Goal: Task Accomplishment & Management: Use online tool/utility

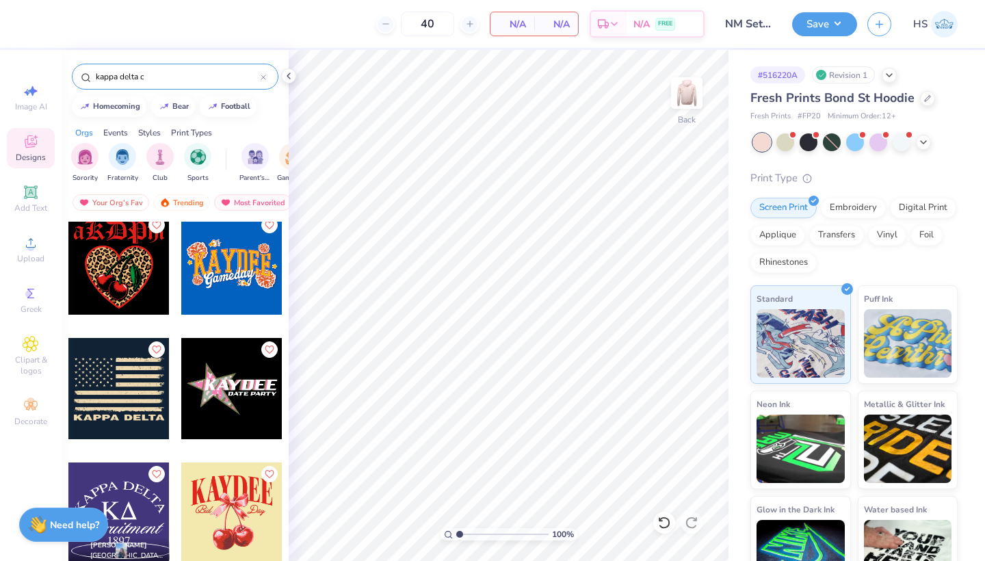
scroll to position [3742, 0]
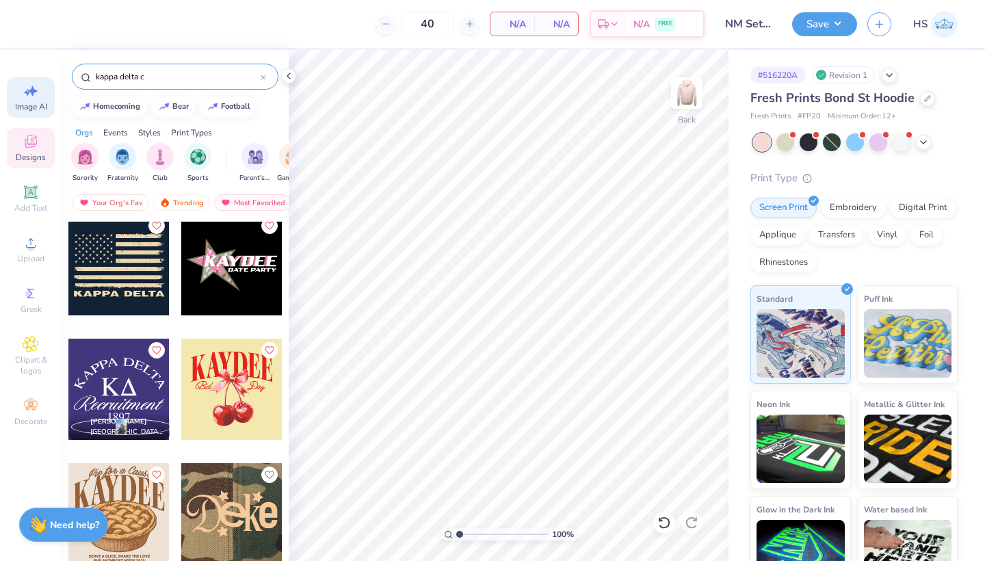
click at [29, 104] on span "Image AI" at bounding box center [31, 106] width 32 height 11
select select "4"
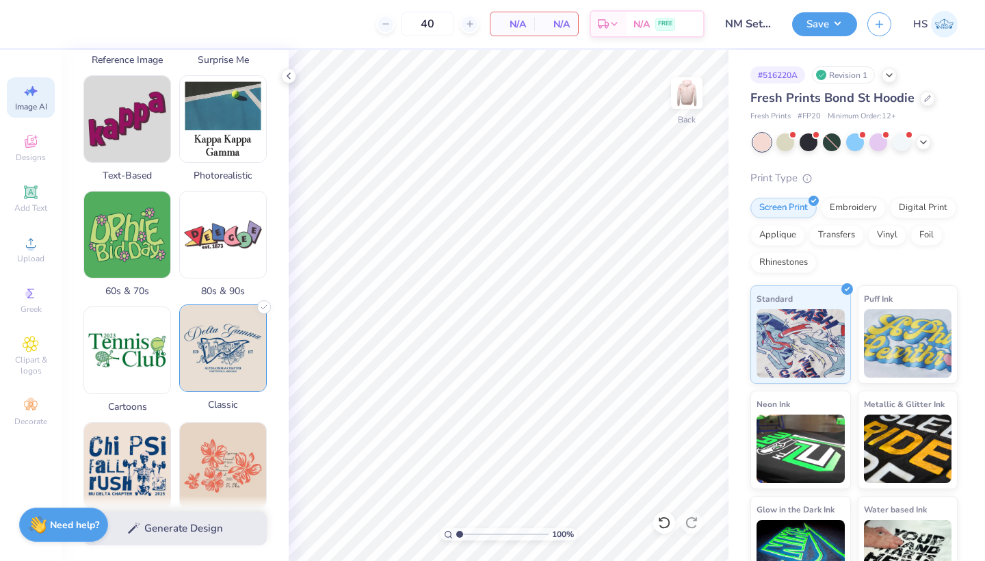
scroll to position [346, 0]
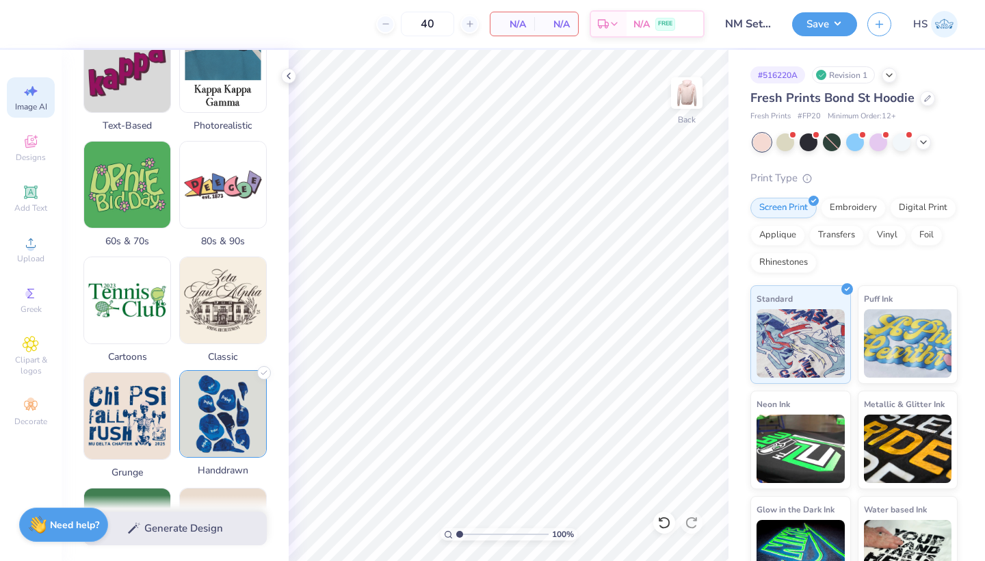
click at [225, 417] on img at bounding box center [223, 414] width 86 height 86
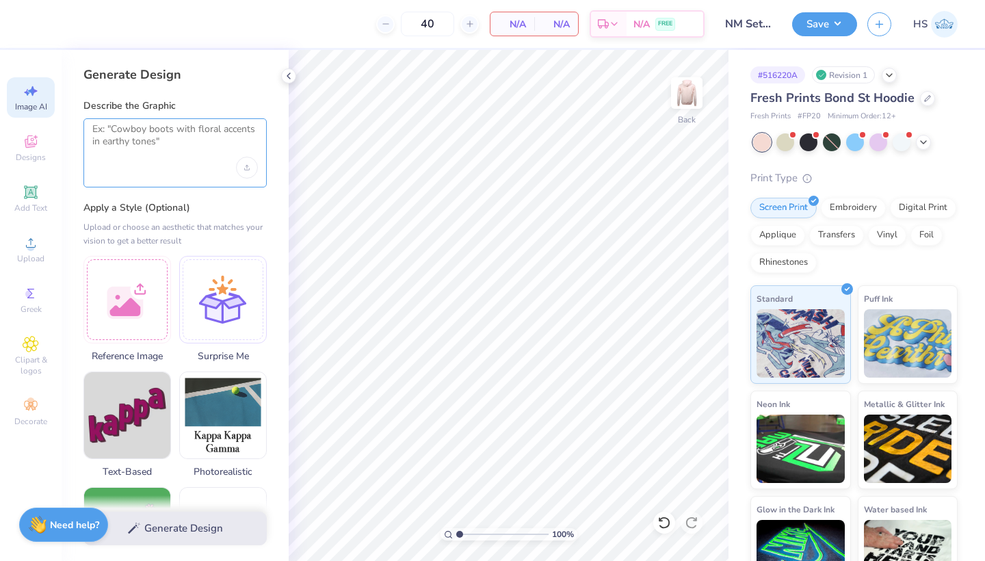
scroll to position [0, 0]
click at [128, 143] on textarea at bounding box center [174, 140] width 165 height 34
type textarea "k"
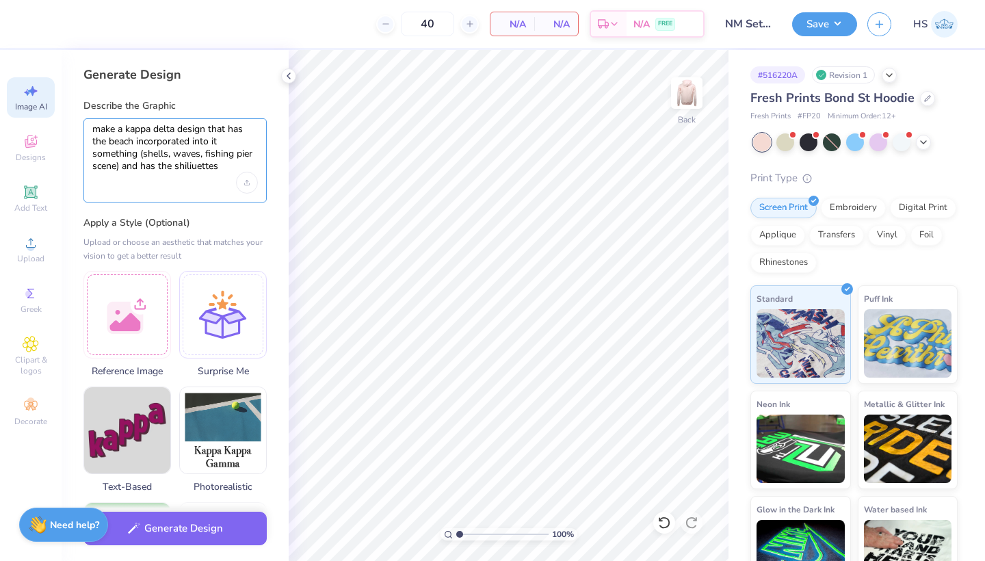
click at [209, 164] on textarea "make a kappa delta design that has the beach incorporated into it something (sh…" at bounding box center [174, 147] width 165 height 49
click at [230, 165] on textarea "make a kappa delta design that has the beach incorporated into it something (sh…" at bounding box center [174, 147] width 165 height 49
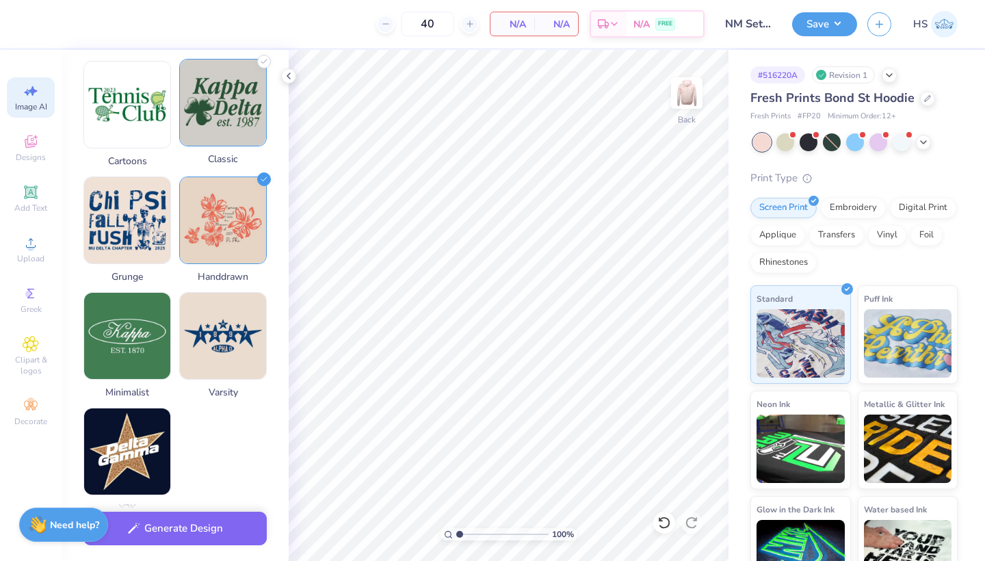
scroll to position [587, 0]
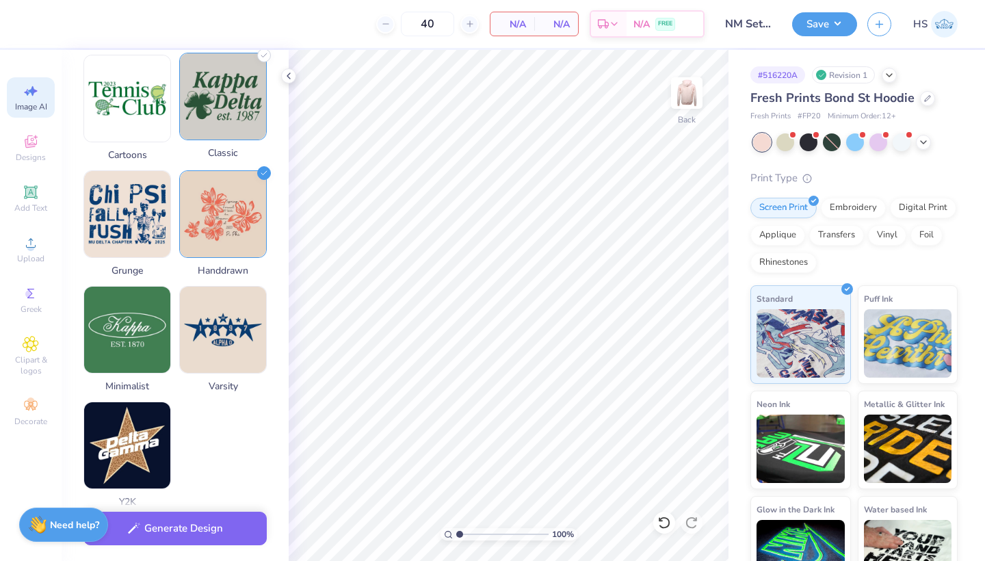
type textarea "make a kappa delta design that has the beach incorporated into it something (sh…"
click at [239, 100] on img at bounding box center [223, 96] width 86 height 86
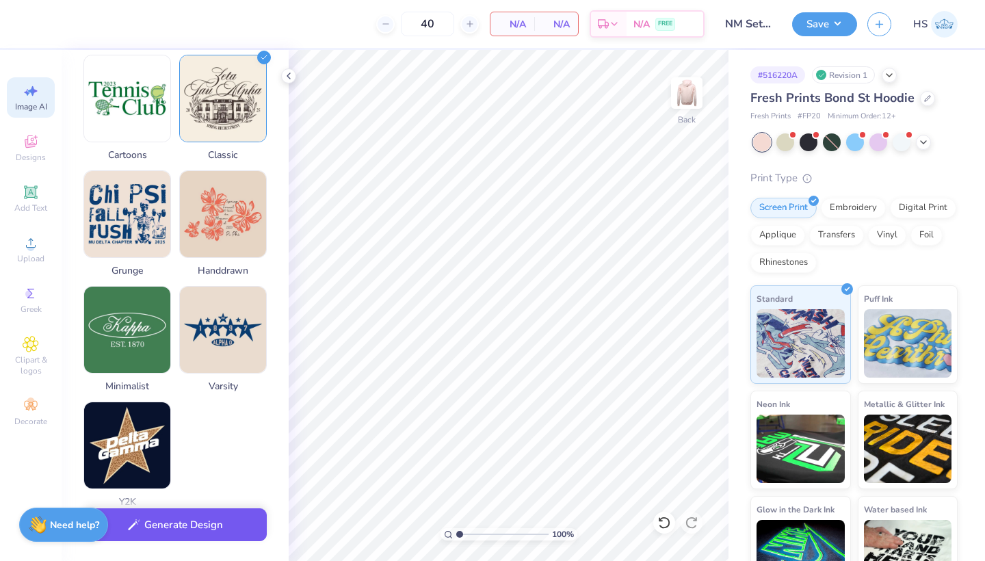
click at [223, 522] on button "Generate Design" at bounding box center [174, 525] width 183 height 34
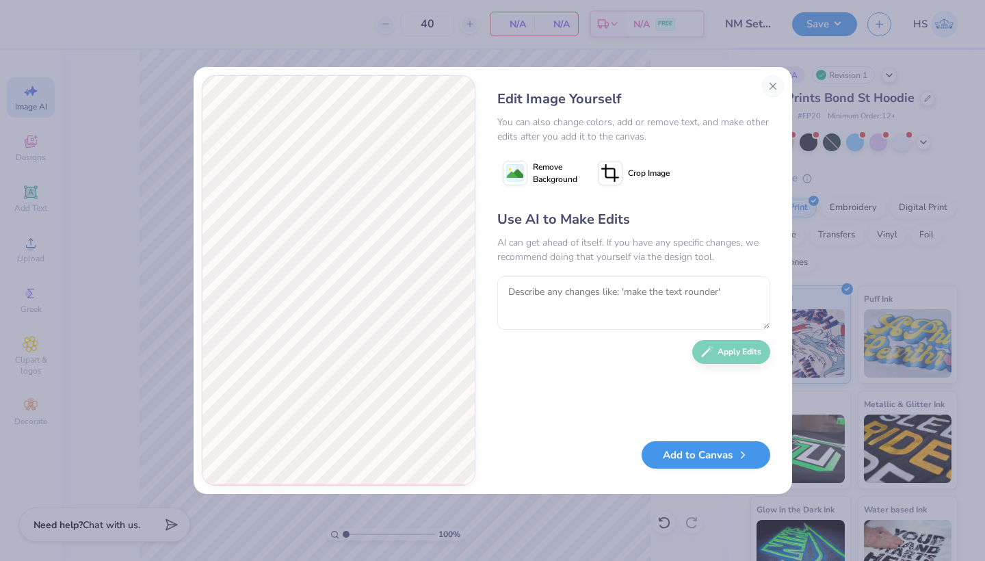
click at [678, 455] on button "Add to Canvas" at bounding box center [705, 455] width 129 height 28
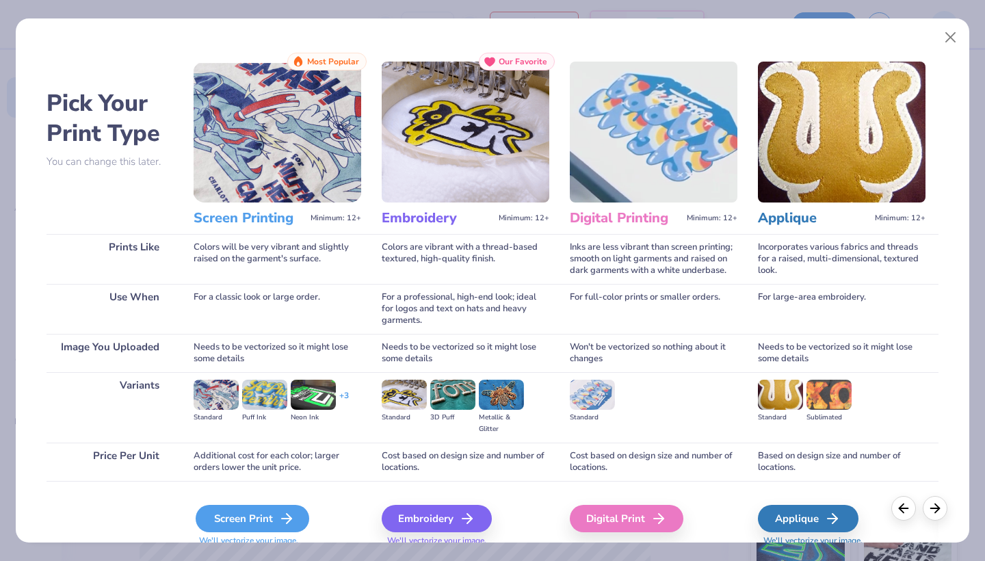
click at [273, 525] on div "Screen Print" at bounding box center [253, 518] width 114 height 27
click at [281, 512] on icon at bounding box center [286, 518] width 16 height 16
click at [228, 515] on div "Screen Print" at bounding box center [253, 518] width 114 height 27
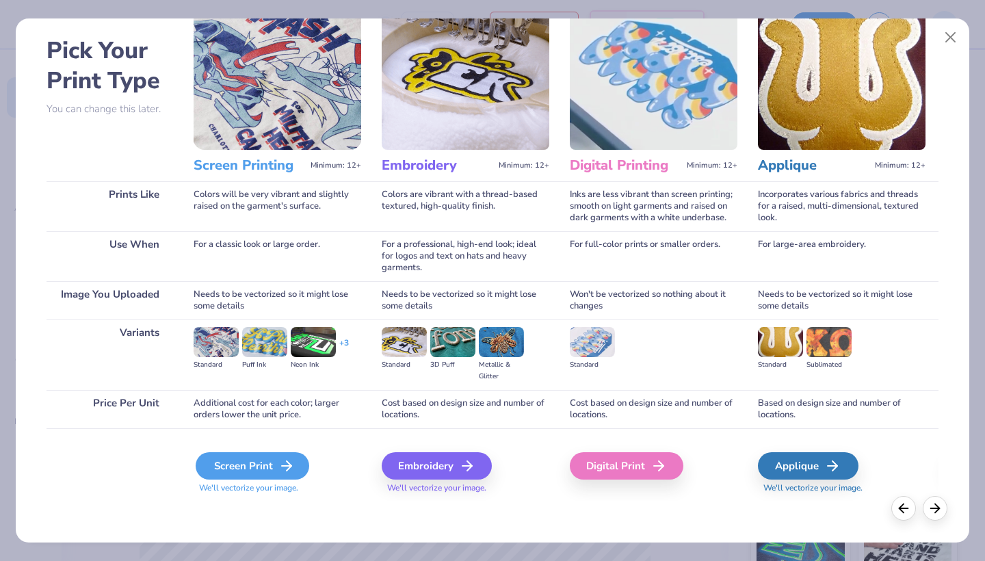
scroll to position [53, 0]
click at [284, 475] on div "Screen Print" at bounding box center [253, 465] width 114 height 27
click at [256, 464] on div "Screen Print" at bounding box center [253, 465] width 114 height 27
click at [218, 464] on div "Screen Print" at bounding box center [253, 465] width 114 height 27
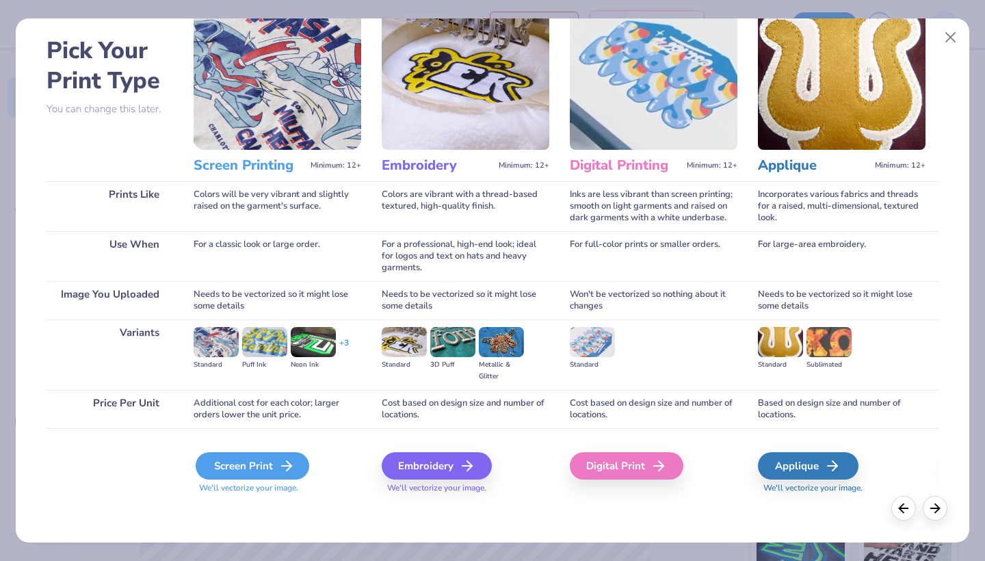
click at [218, 464] on div "Screen Print" at bounding box center [253, 465] width 114 height 27
click at [236, 468] on div "Screen Print" at bounding box center [253, 465] width 114 height 27
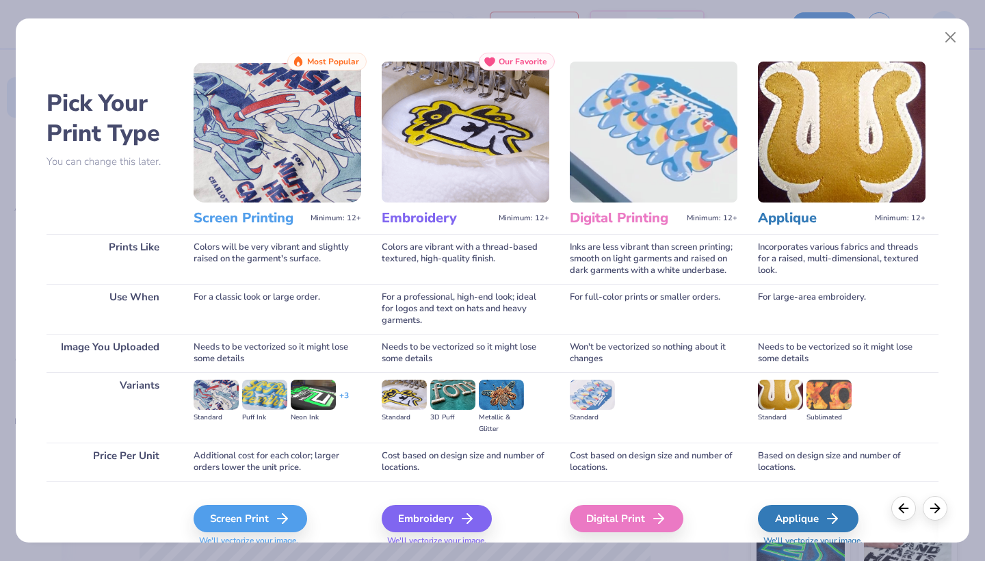
scroll to position [-1, 0]
click at [304, 140] on img at bounding box center [278, 132] width 168 height 141
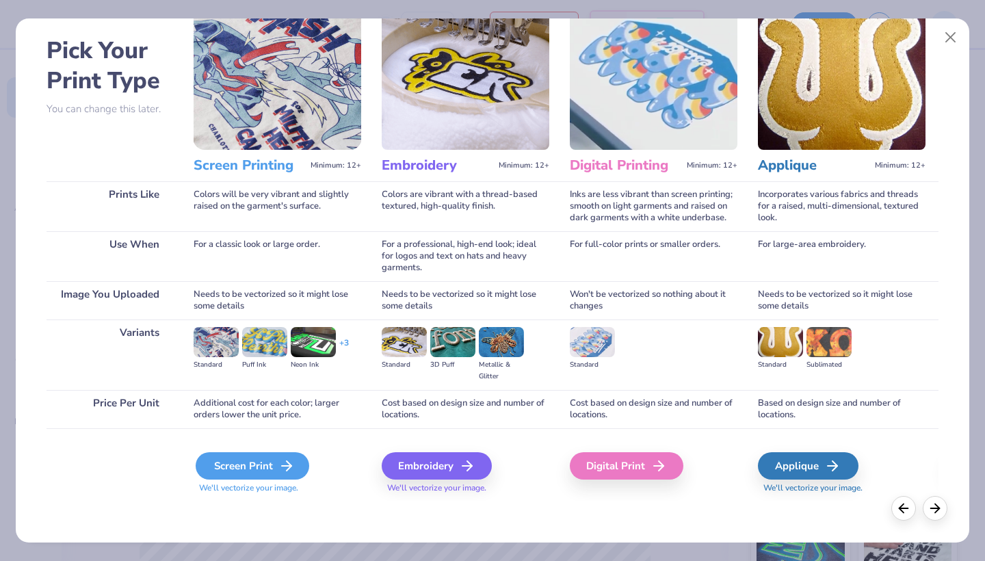
scroll to position [53, 0]
click at [248, 472] on div "Screen Print" at bounding box center [253, 465] width 114 height 27
click at [938, 506] on line at bounding box center [935, 506] width 9 height 0
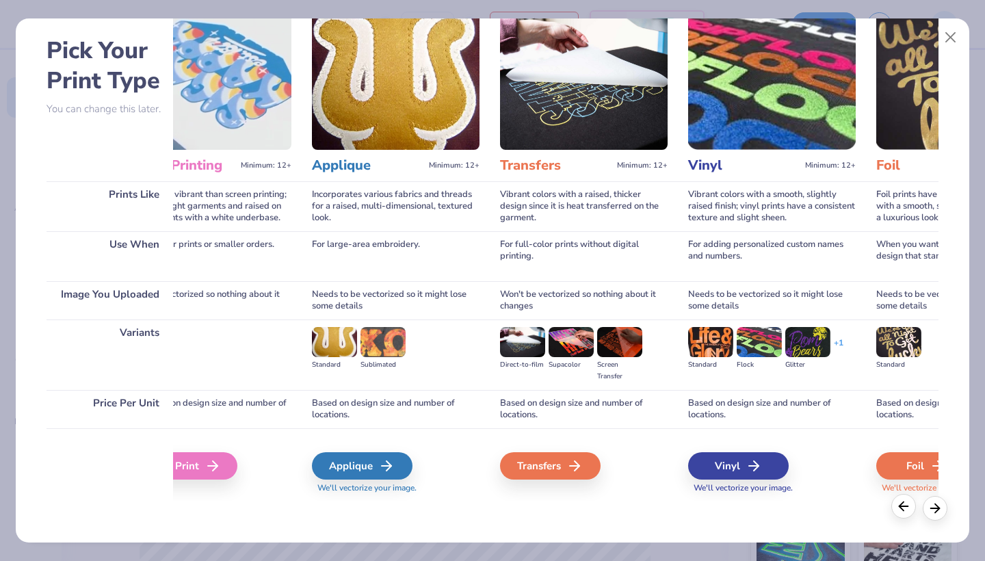
click at [899, 509] on icon at bounding box center [903, 506] width 15 height 15
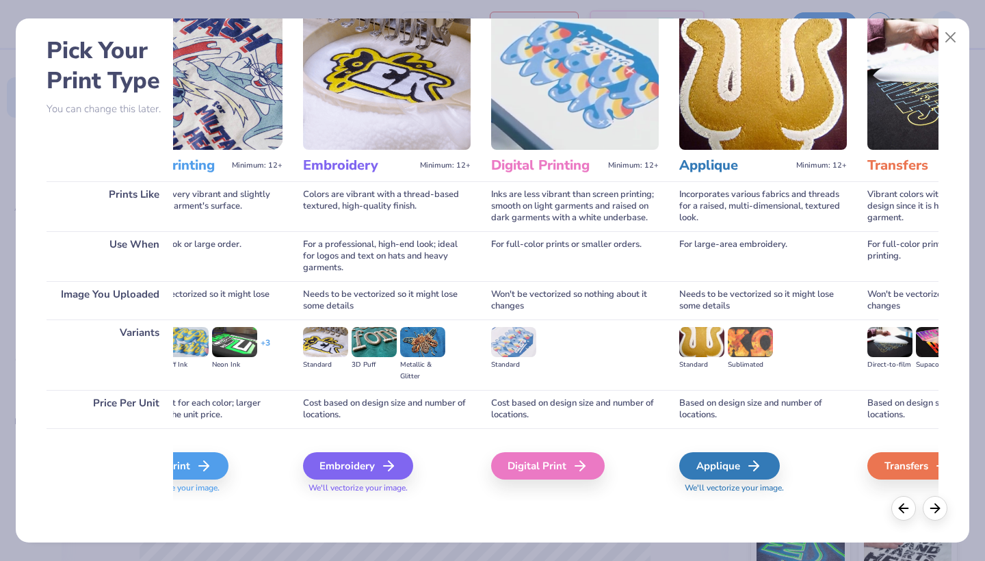
scroll to position [0, 0]
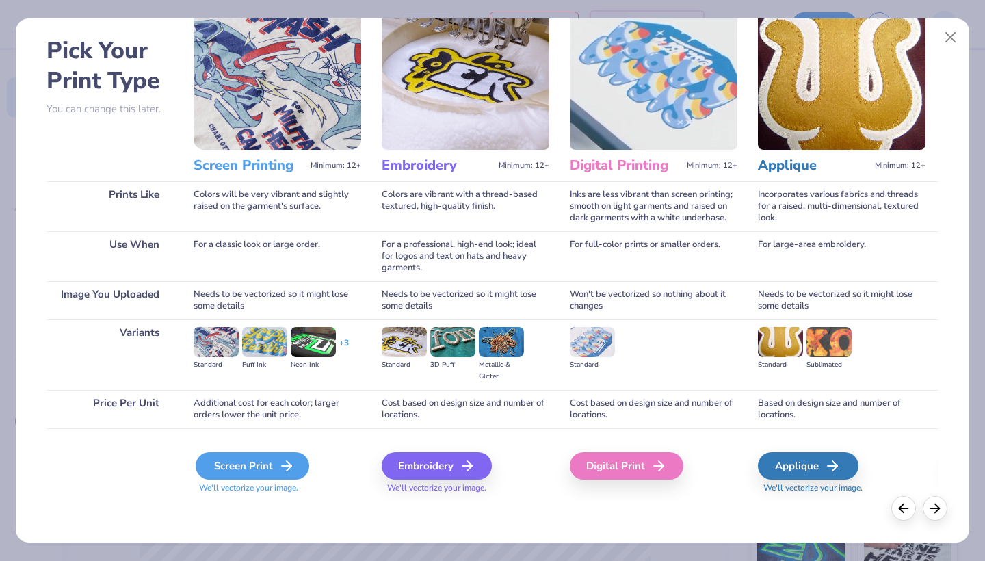
click at [243, 470] on div "Screen Print" at bounding box center [253, 465] width 114 height 27
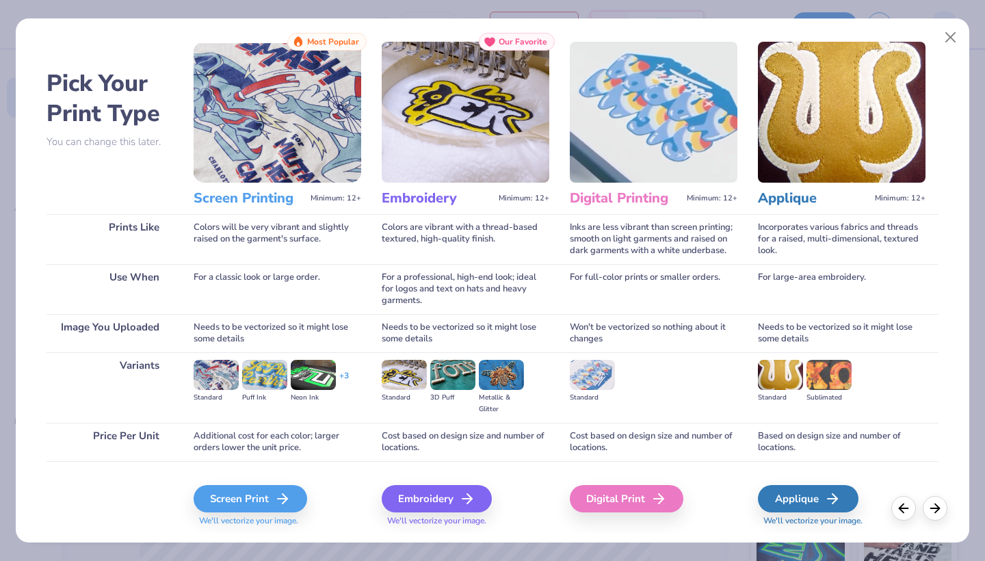
click at [256, 159] on img at bounding box center [278, 112] width 168 height 141
click at [953, 36] on button "Close" at bounding box center [951, 38] width 26 height 26
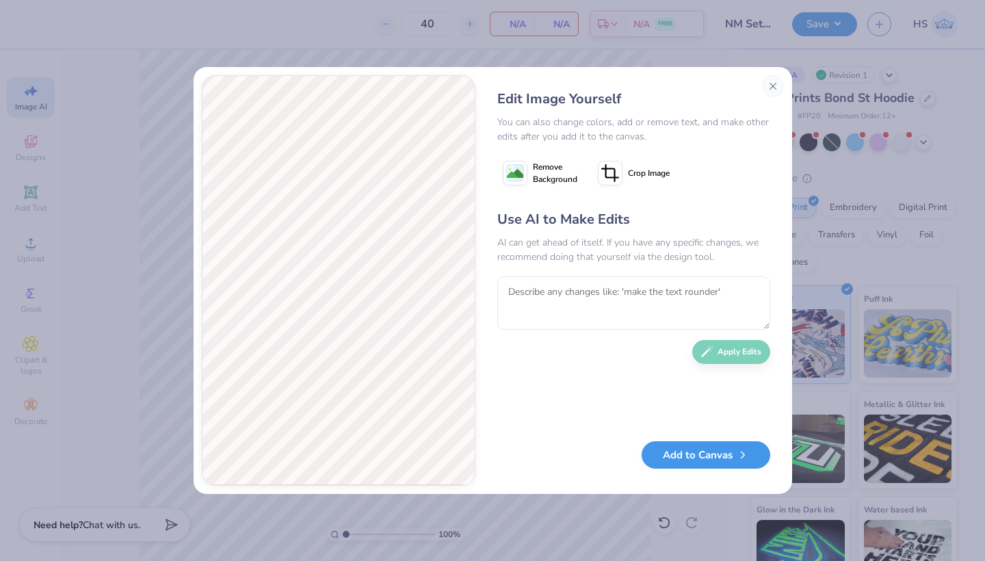
click at [718, 457] on button "Add to Canvas" at bounding box center [705, 455] width 129 height 28
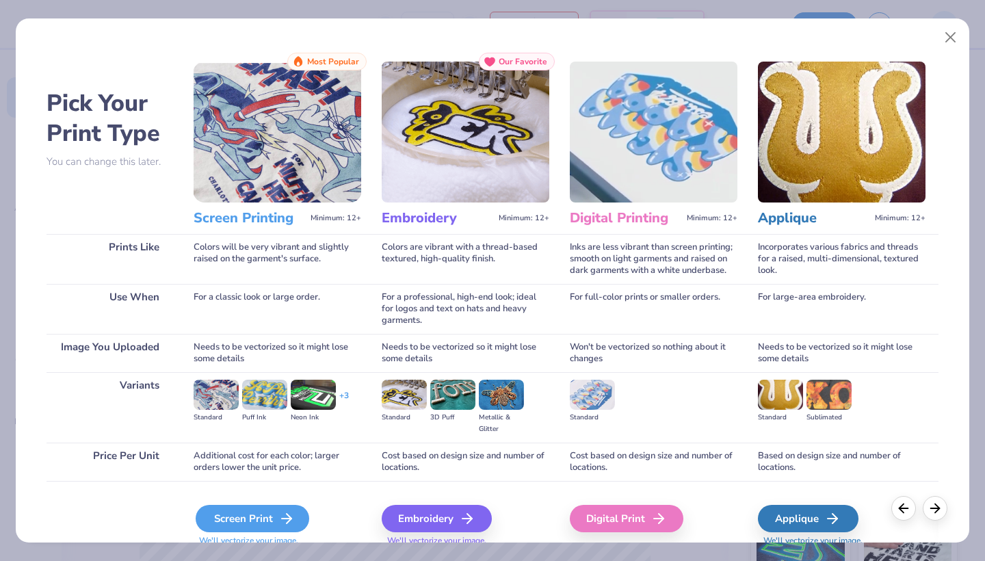
click at [223, 517] on div "Screen Print" at bounding box center [253, 518] width 114 height 27
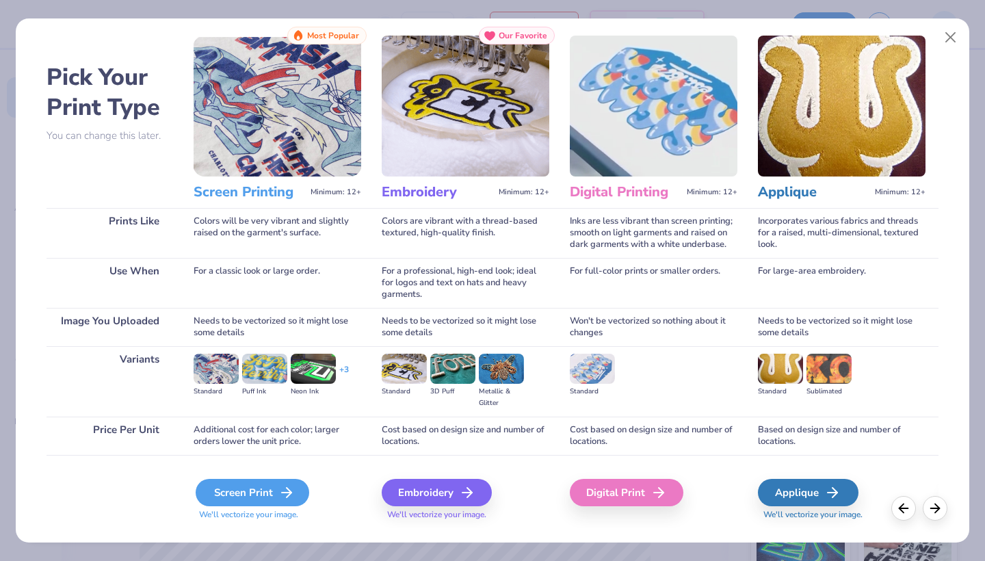
click at [239, 499] on div "Screen Print" at bounding box center [253, 492] width 114 height 27
click at [948, 33] on button "Close" at bounding box center [951, 38] width 26 height 26
